Goal: Transaction & Acquisition: Obtain resource

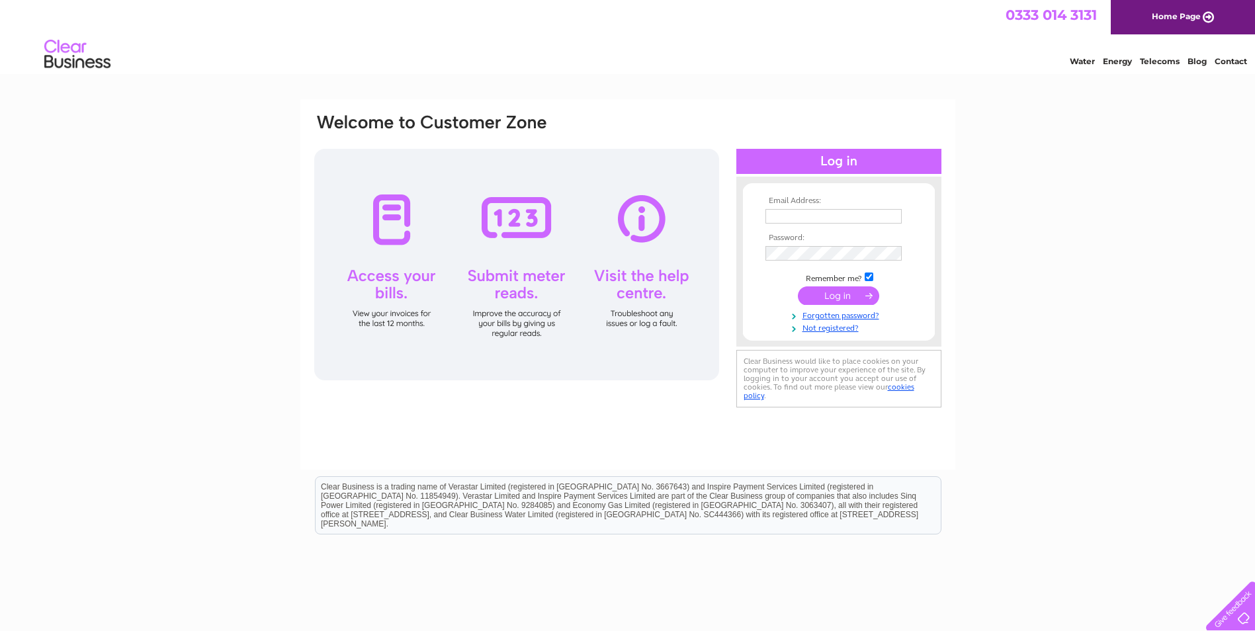
type input "[EMAIL_ADDRESS][DOMAIN_NAME]"
click at [848, 299] on input "submit" at bounding box center [838, 295] width 81 height 19
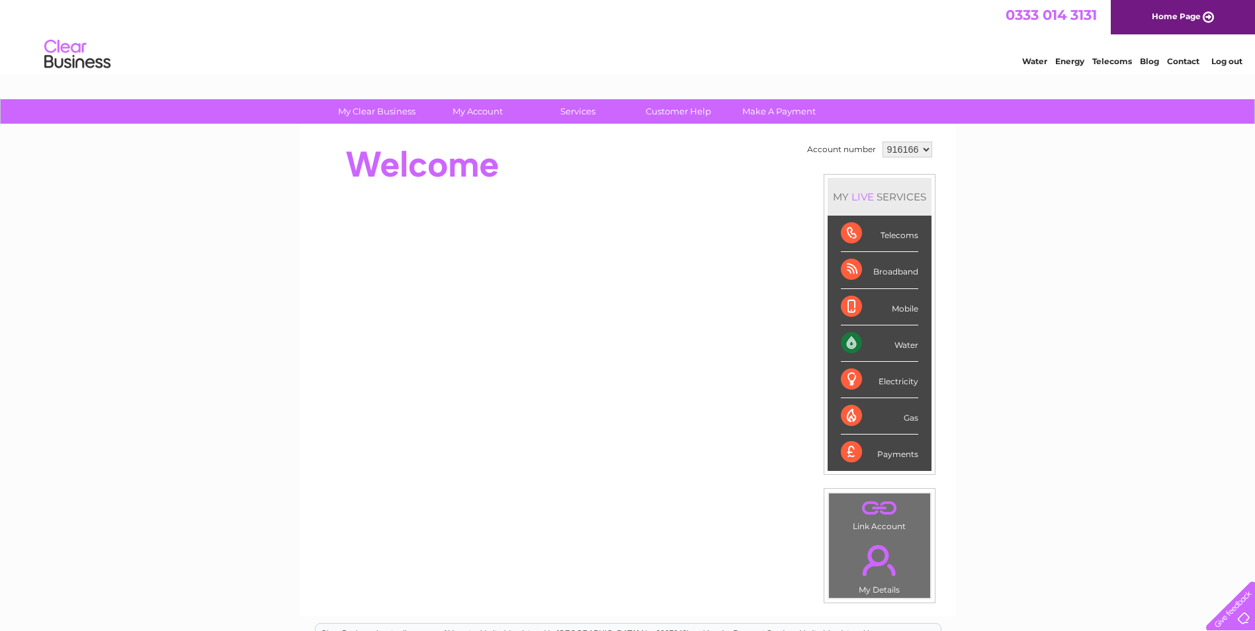
click at [874, 341] on div "Water" at bounding box center [879, 343] width 77 height 36
click at [845, 340] on div "Water" at bounding box center [879, 343] width 77 height 36
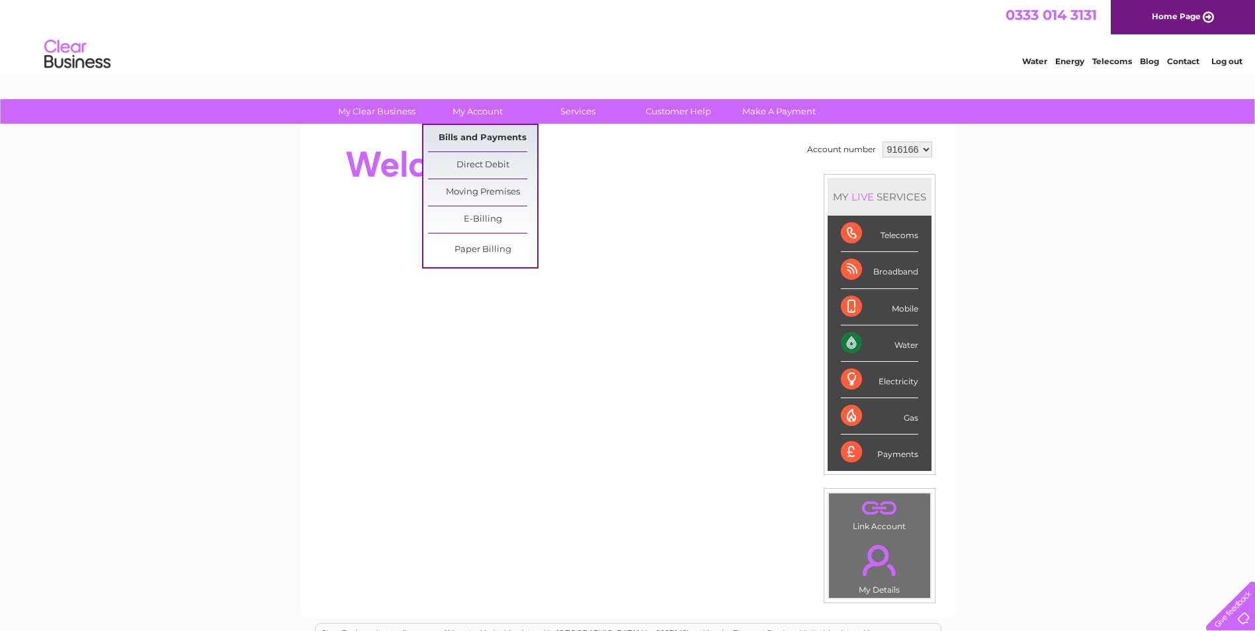
click at [468, 135] on link "Bills and Payments" at bounding box center [482, 138] width 109 height 26
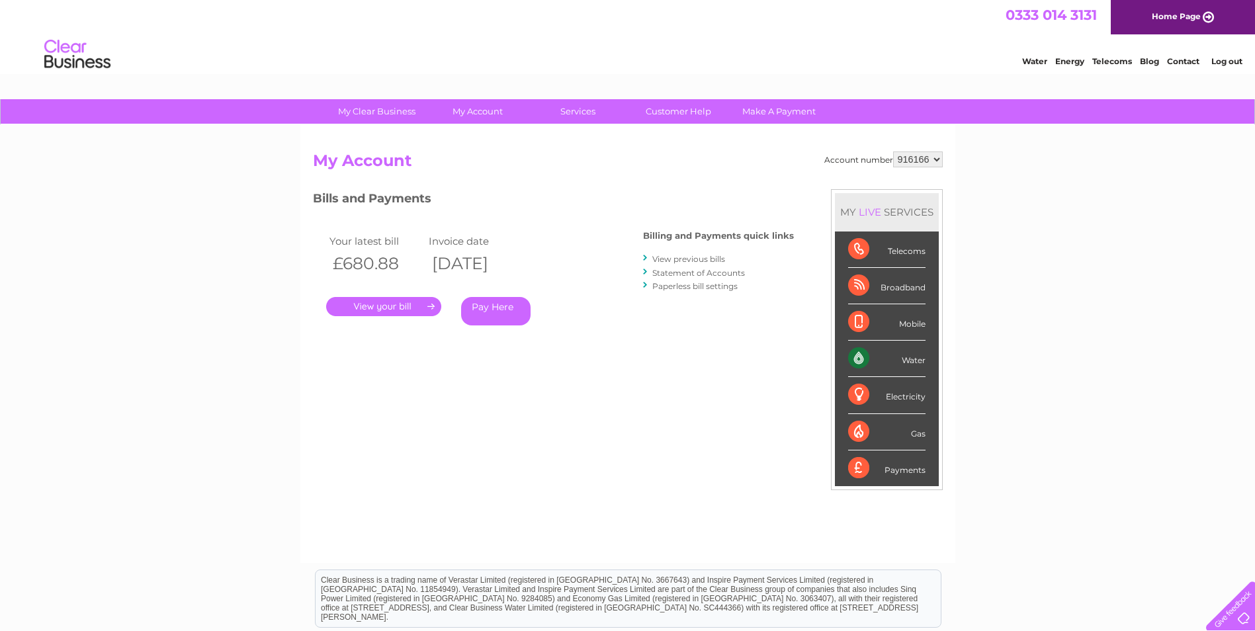
click at [419, 306] on link "." at bounding box center [383, 306] width 115 height 19
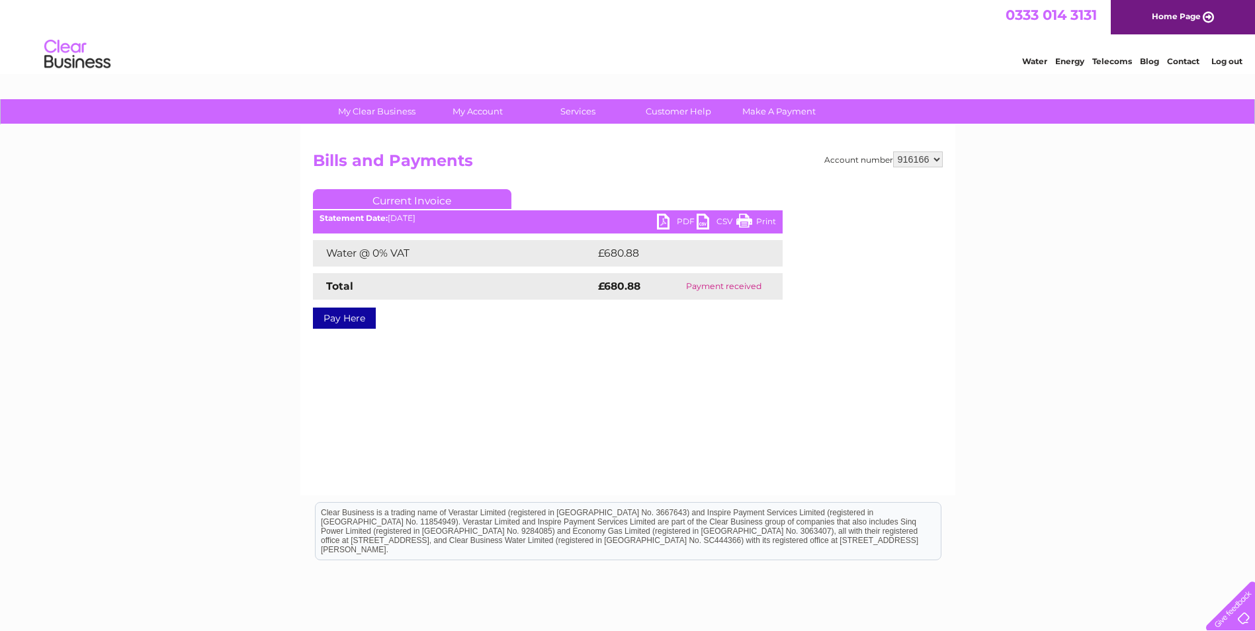
click at [685, 216] on link "PDF" at bounding box center [677, 223] width 40 height 19
click at [917, 153] on select "916166 919041" at bounding box center [918, 159] width 50 height 16
select select "919041"
click at [893, 151] on select "916166 919041" at bounding box center [918, 159] width 50 height 16
click at [681, 221] on link "PDF" at bounding box center [677, 223] width 40 height 19
